Goal: Transaction & Acquisition: Obtain resource

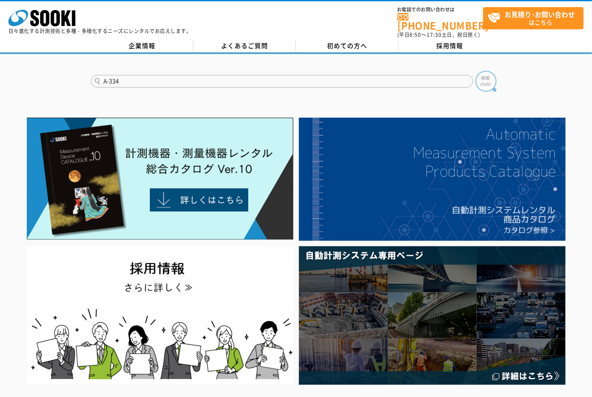
type input "A-334"
click at [479, 77] on img at bounding box center [485, 81] width 21 height 21
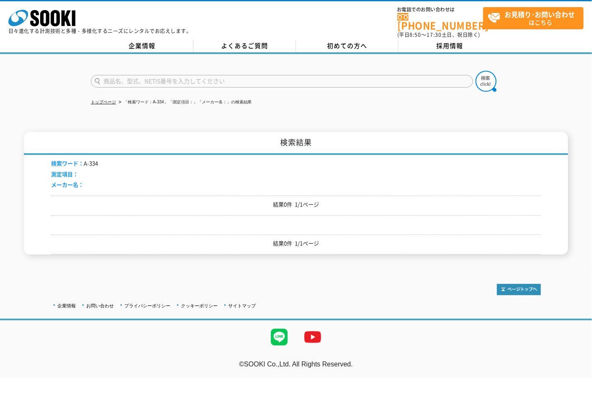
click at [135, 76] on input "text" at bounding box center [282, 81] width 382 height 13
paste input "A-334"
click at [108, 75] on input "A-334" at bounding box center [282, 81] width 382 height 13
type input "A334"
click at [483, 79] on img at bounding box center [485, 81] width 21 height 21
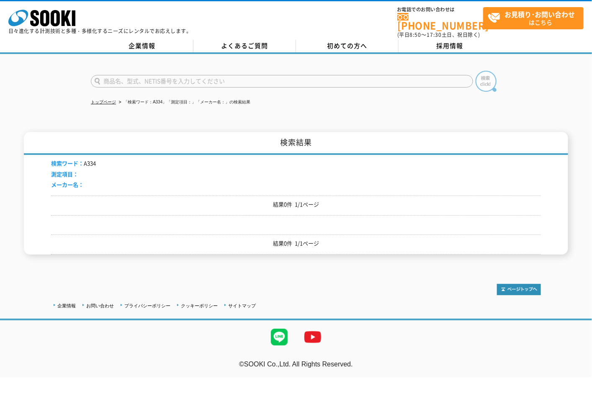
click at [493, 73] on img at bounding box center [485, 81] width 21 height 21
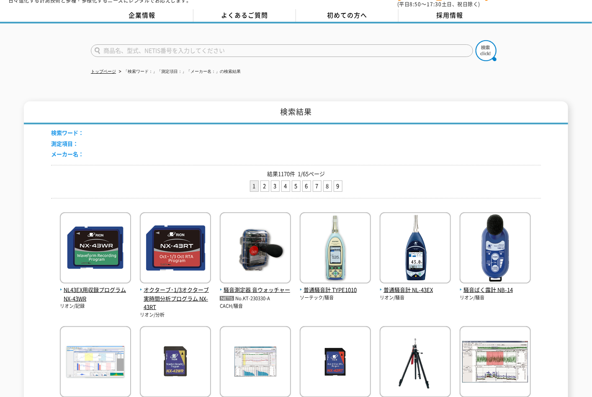
scroll to position [46, 0]
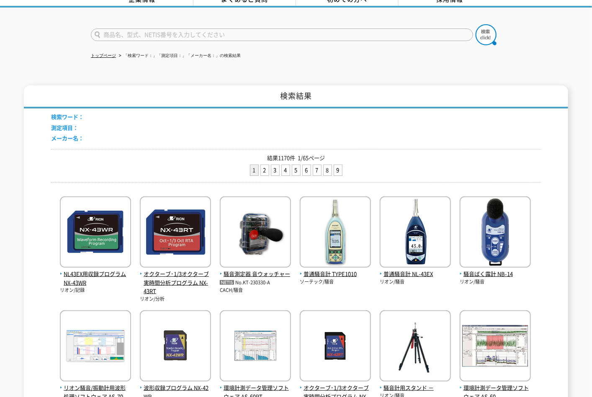
click at [230, 16] on div at bounding box center [296, 28] width 592 height 40
click at [164, 28] on input "text" at bounding box center [282, 34] width 382 height 13
paste input "電気定温乾燥器"
type input "電気定温乾燥器"
click at [479, 27] on img at bounding box center [485, 34] width 21 height 21
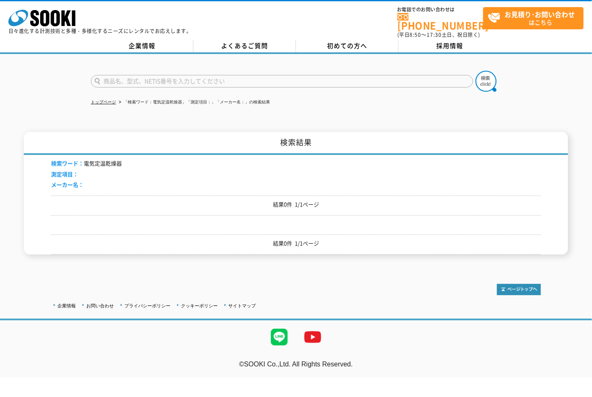
click at [155, 76] on input "text" at bounding box center [282, 81] width 382 height 13
type input "商品名、型式、NETIS番号を入力してください"
drag, startPoint x: 591, startPoint y: 92, endPoint x: 398, endPoint y: 90, distance: 193.0
click at [591, 92] on div "商品名、型式、NETIS番号を入力してください トップページ 「検索ワード：電気定温乾燥器」「測定項目：」「メーカー名：」の検索結果 検索結果 検索ワード： …" at bounding box center [296, 160] width 592 height 213
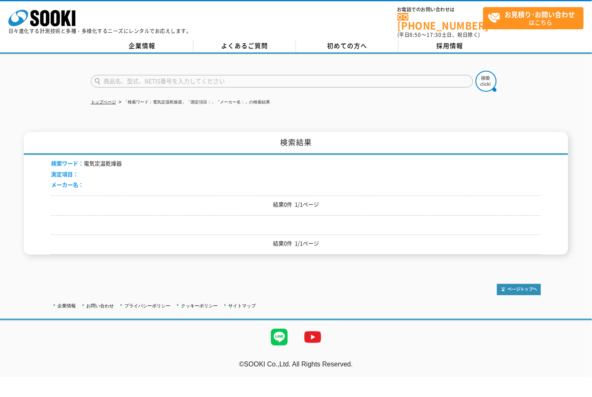
click at [196, 76] on input "text" at bounding box center [282, 81] width 382 height 13
paste input "乾燥器"
type input "乾燥器"
click at [482, 77] on img at bounding box center [485, 81] width 21 height 21
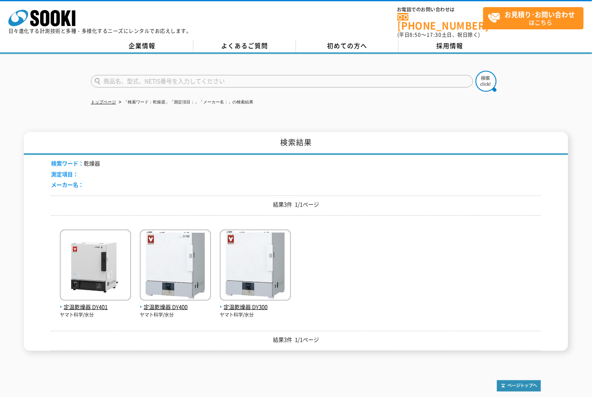
click at [133, 75] on input "text" at bounding box center [282, 81] width 382 height 13
paste input "乾燥器"
type input "乾燥"
click at [483, 73] on img at bounding box center [485, 81] width 21 height 21
click at [100, 256] on img at bounding box center [95, 265] width 71 height 73
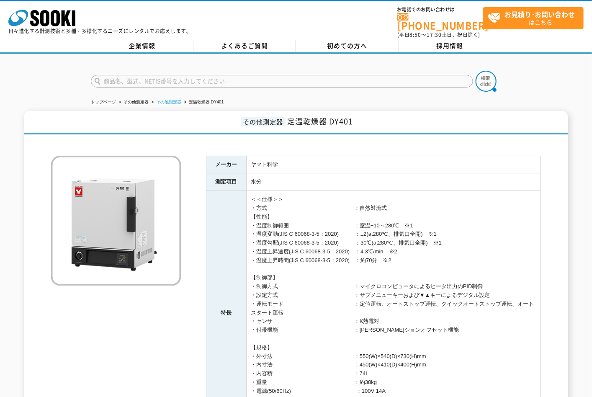
click at [173, 100] on link "その他測定器" at bounding box center [168, 102] width 25 height 5
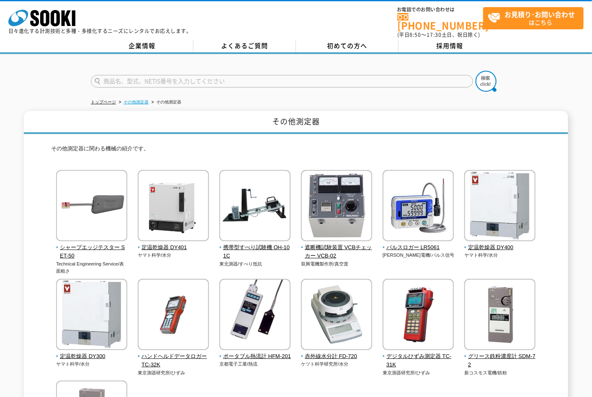
click at [144, 100] on link "その他測定器" at bounding box center [135, 102] width 25 height 5
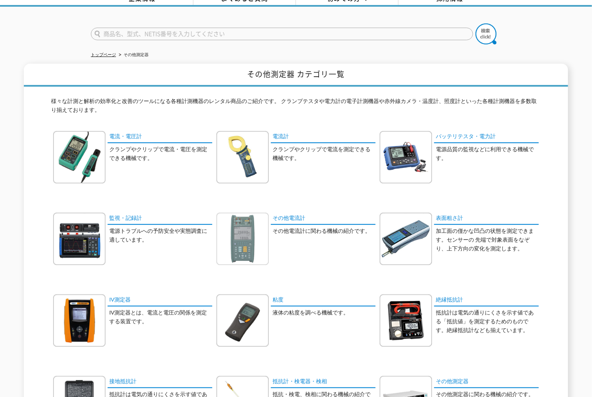
scroll to position [46, 0]
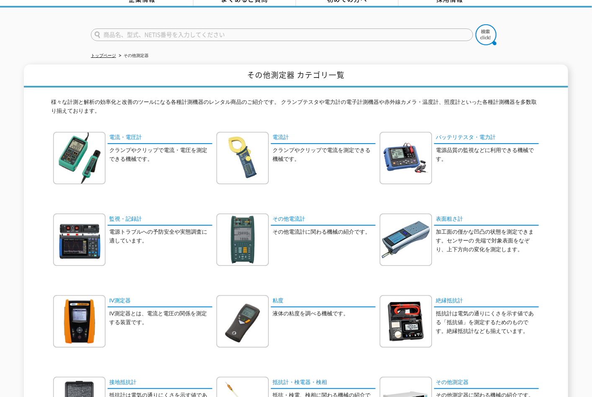
click at [161, 13] on div at bounding box center [296, 28] width 592 height 40
click at [192, 31] on input "text" at bounding box center [282, 34] width 382 height 13
paste input "オールステン"
type input "オールステン"
click at [488, 27] on img at bounding box center [485, 34] width 21 height 21
